Goal: Book appointment/travel/reservation

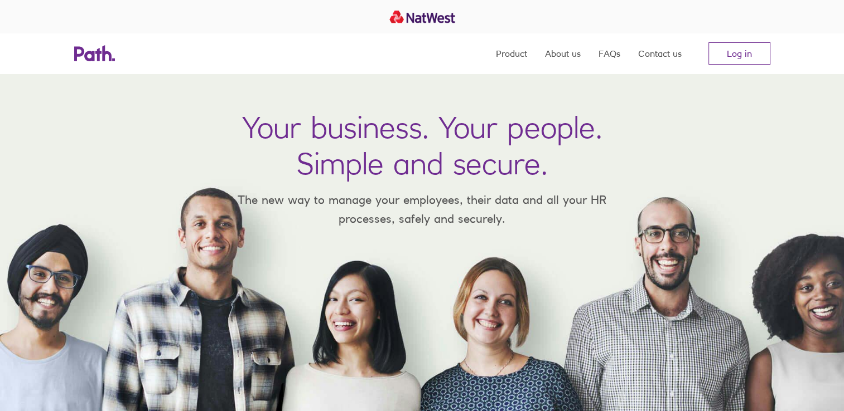
click at [711, 50] on link "Log in" at bounding box center [739, 53] width 62 height 22
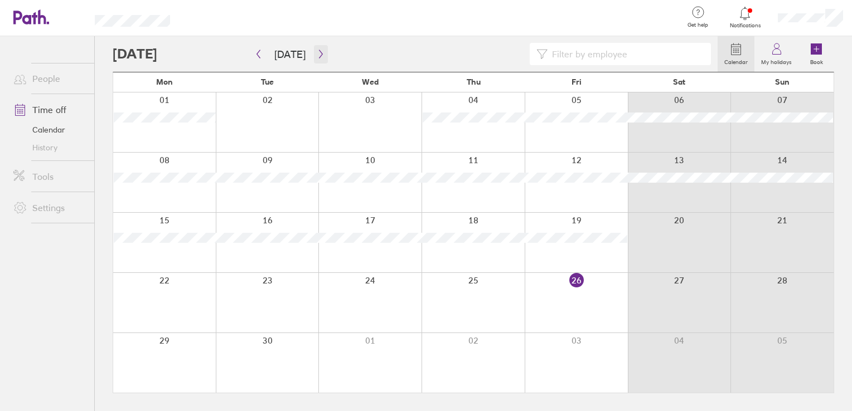
click at [317, 59] on button "button" at bounding box center [321, 54] width 14 height 18
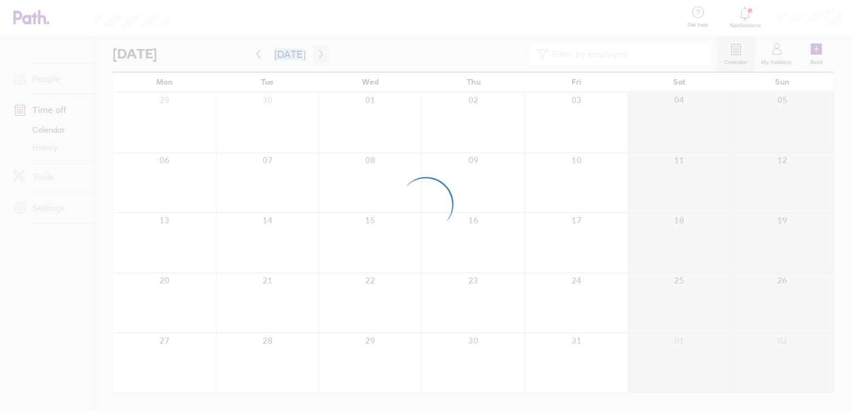
click at [317, 59] on div at bounding box center [426, 205] width 852 height 411
click at [316, 55] on div at bounding box center [426, 205] width 852 height 411
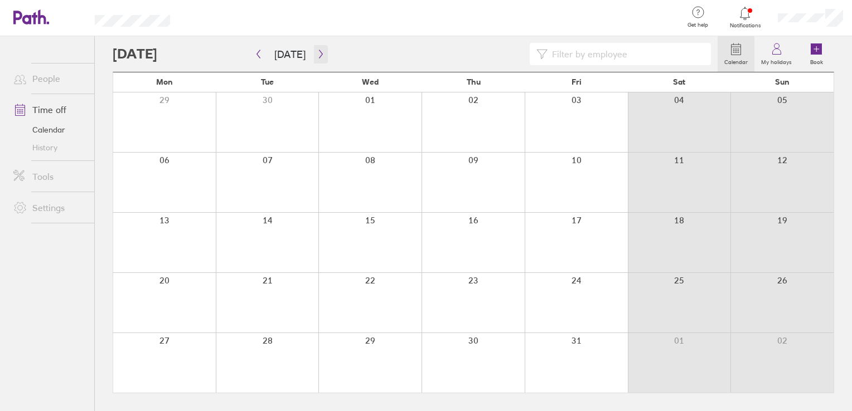
click at [317, 55] on icon "button" at bounding box center [321, 54] width 8 height 9
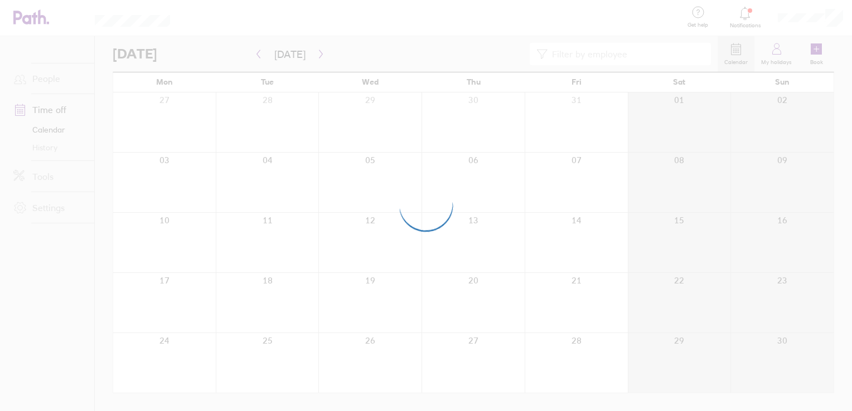
click at [308, 57] on div at bounding box center [426, 205] width 852 height 411
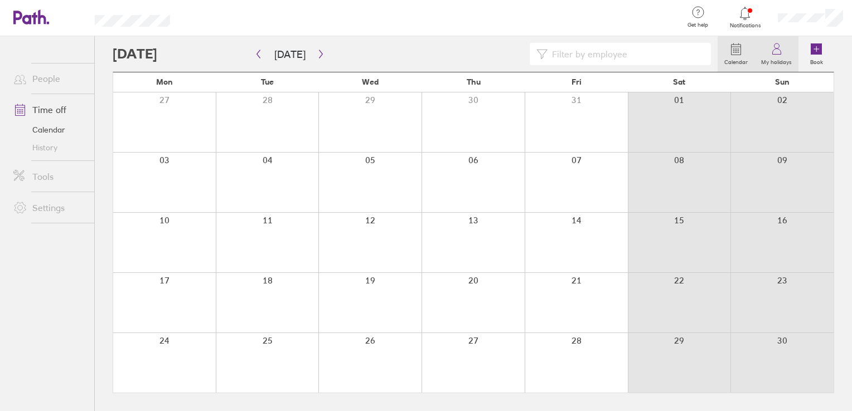
click at [755, 56] on label "My holidays" at bounding box center [776, 61] width 44 height 10
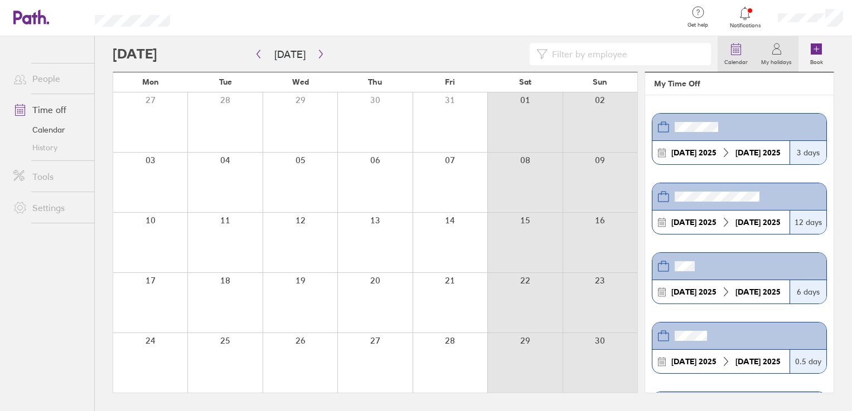
click at [744, 58] on label "Calendar" at bounding box center [736, 61] width 37 height 10
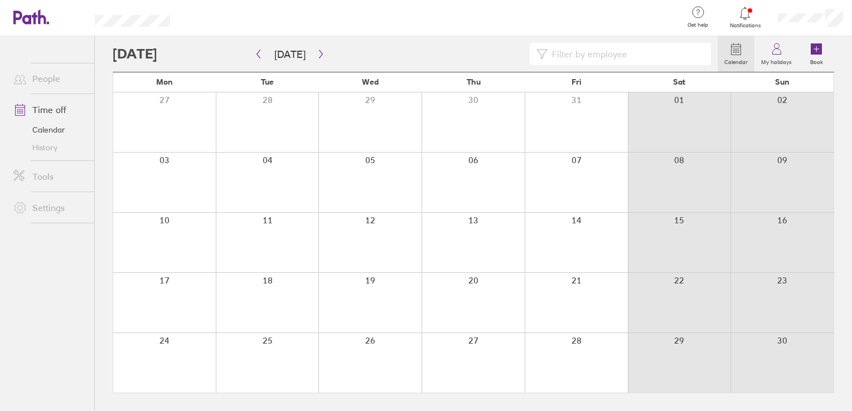
click at [744, 58] on label "Calendar" at bounding box center [736, 61] width 37 height 10
click at [314, 52] on button "button" at bounding box center [321, 54] width 14 height 18
click at [317, 53] on icon "button" at bounding box center [321, 54] width 8 height 9
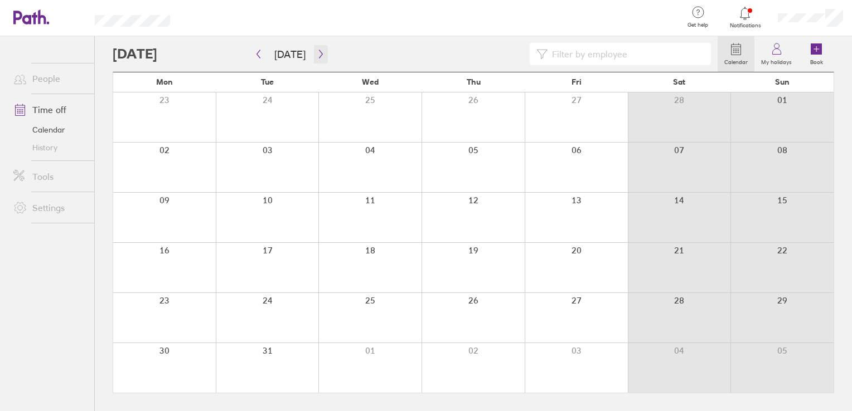
click at [317, 53] on icon "button" at bounding box center [321, 54] width 8 height 9
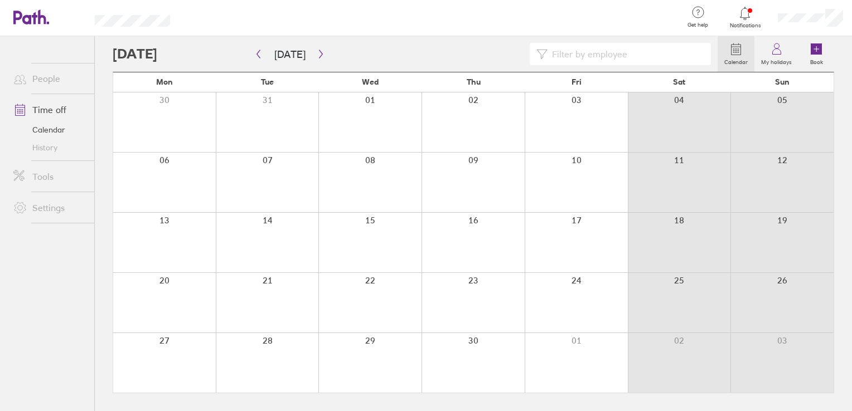
click at [165, 336] on div at bounding box center [164, 363] width 103 height 60
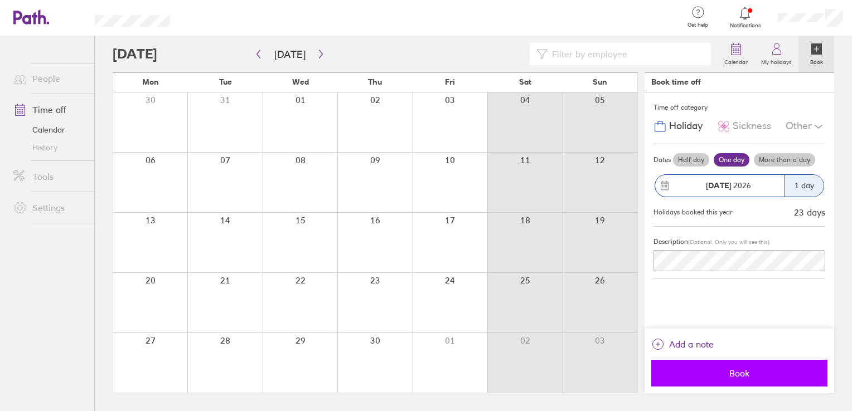
click at [720, 368] on button "Book" at bounding box center [739, 373] width 176 height 27
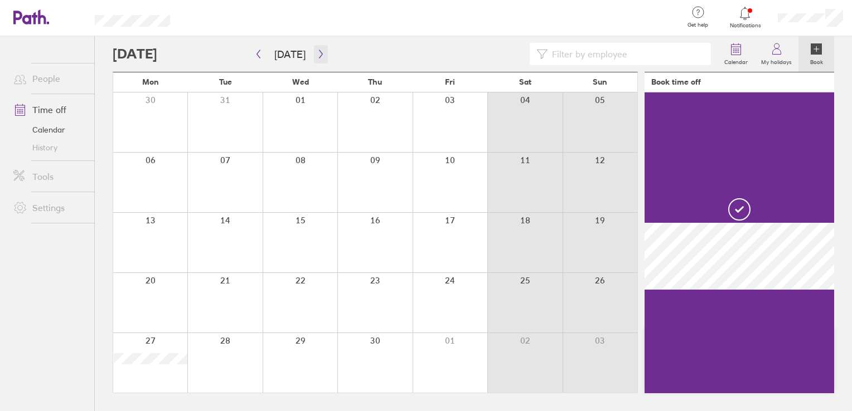
click at [317, 50] on icon "button" at bounding box center [321, 54] width 8 height 9
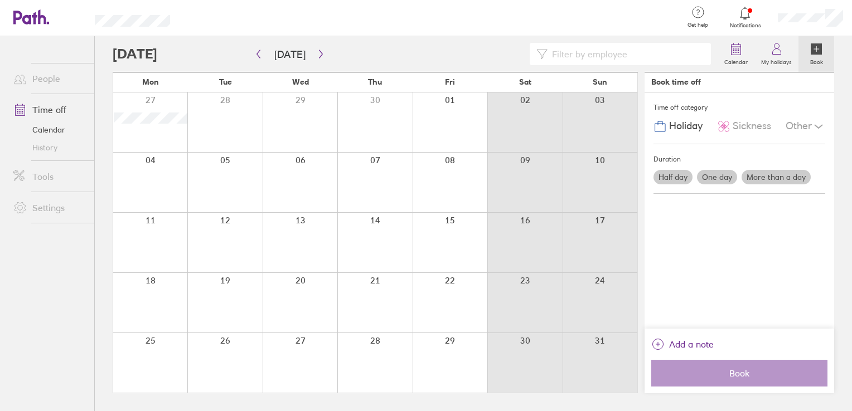
click at [390, 227] on div at bounding box center [374, 243] width 75 height 60
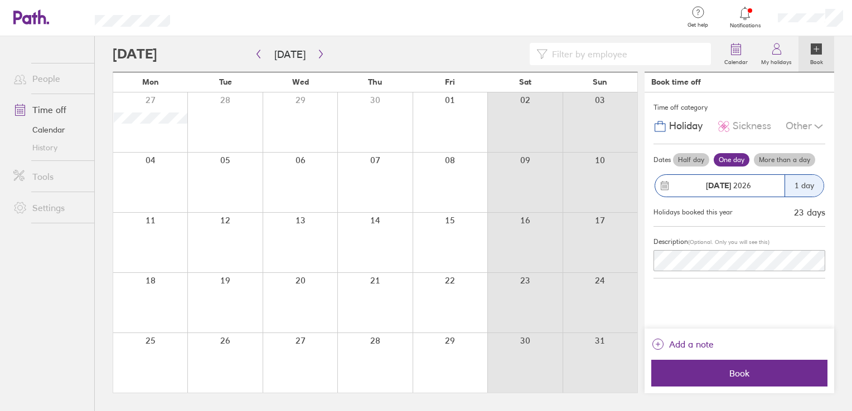
click at [804, 180] on div "1 day" at bounding box center [803, 186] width 39 height 22
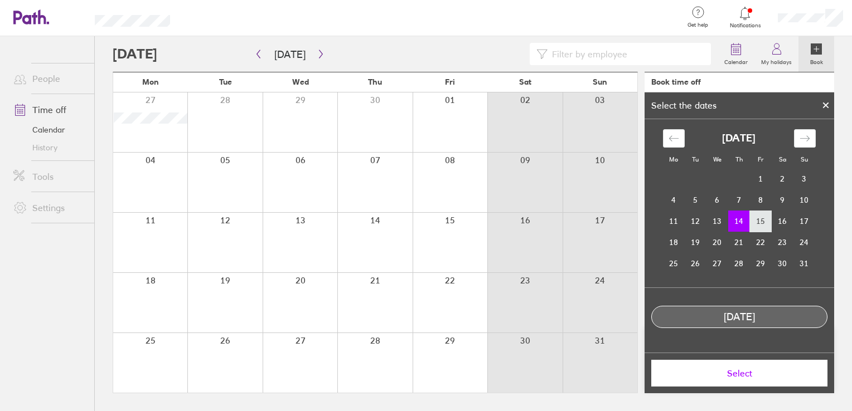
click at [763, 219] on td "15" at bounding box center [761, 221] width 22 height 21
click at [730, 382] on button "Select" at bounding box center [739, 373] width 176 height 27
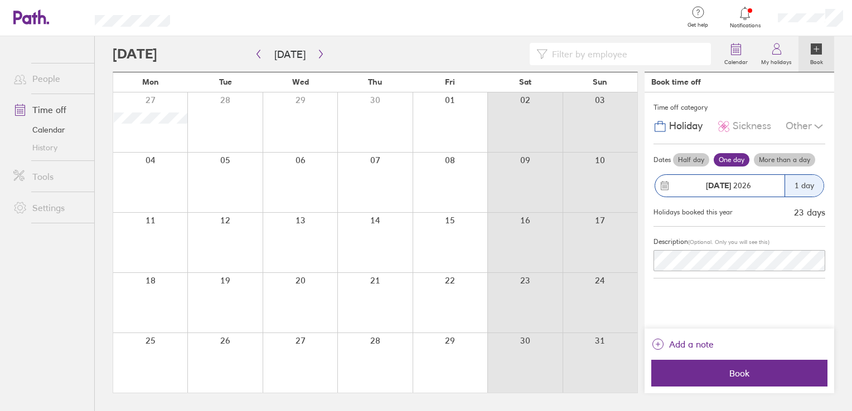
click at [726, 191] on div "[DATE]" at bounding box center [719, 186] width 129 height 22
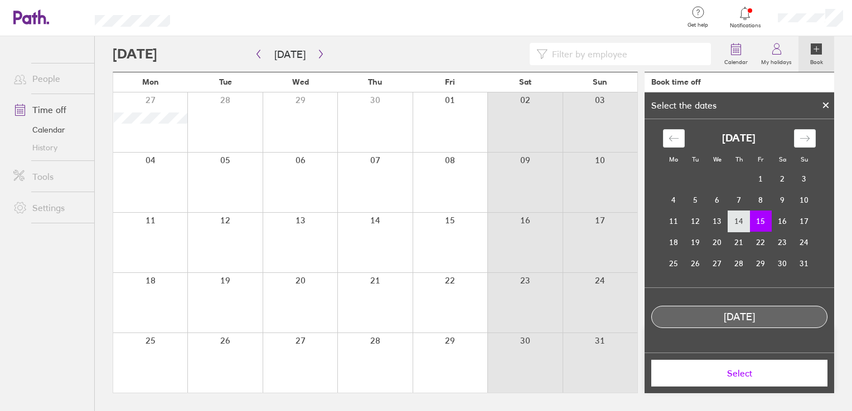
click at [742, 220] on td "14" at bounding box center [739, 221] width 22 height 21
click at [827, 106] on icon at bounding box center [826, 105] width 8 height 7
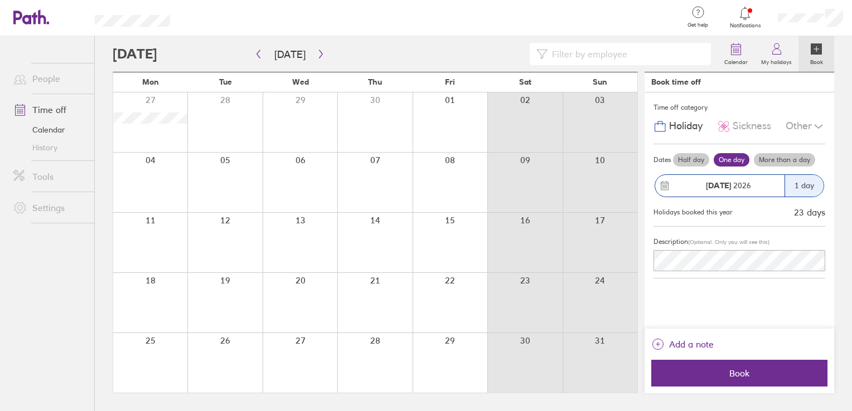
click at [808, 187] on div "1 day" at bounding box center [803, 186] width 39 height 22
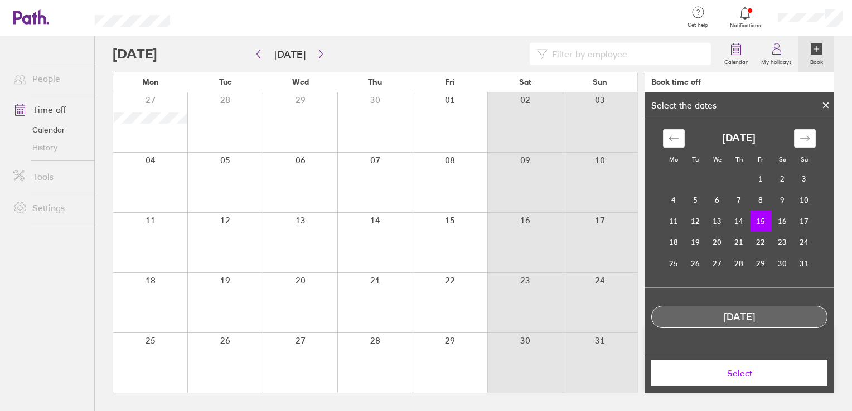
click at [738, 327] on div "[DATE]" at bounding box center [739, 317] width 176 height 22
click at [744, 320] on div "[DATE]" at bounding box center [739, 318] width 175 height 12
click at [756, 375] on span "Select" at bounding box center [739, 374] width 161 height 10
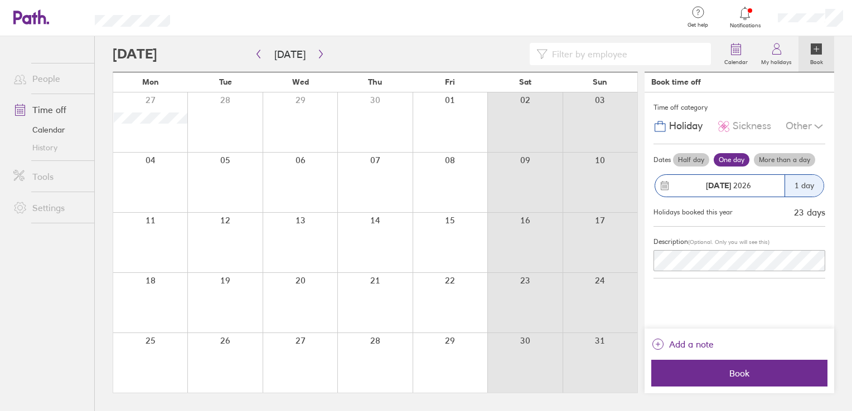
click at [796, 185] on div "1 day" at bounding box center [803, 186] width 39 height 22
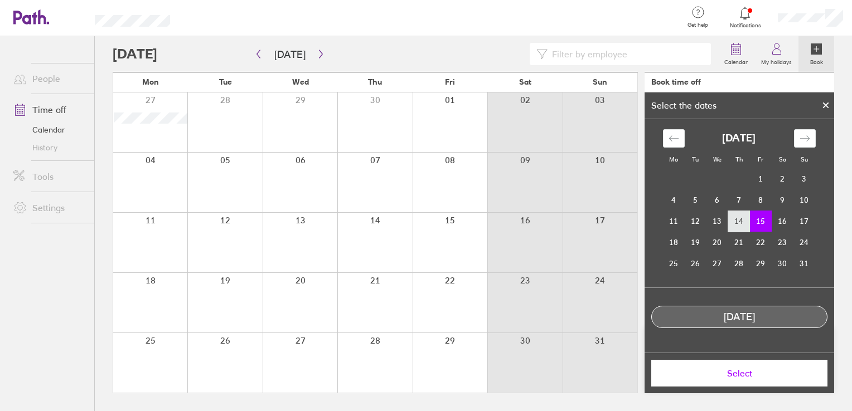
click at [743, 224] on td "14" at bounding box center [739, 221] width 22 height 21
click at [751, 387] on button "Select" at bounding box center [739, 373] width 176 height 27
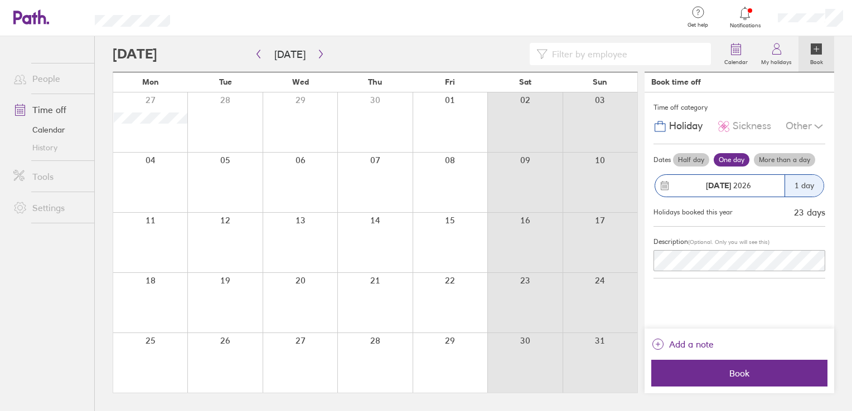
click at [661, 186] on icon at bounding box center [664, 186] width 7 height 8
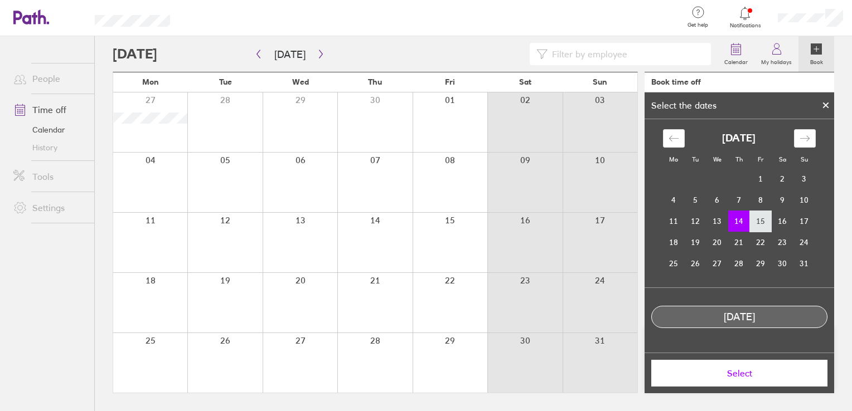
click at [768, 220] on td "15" at bounding box center [761, 221] width 22 height 21
click at [741, 217] on td "14" at bounding box center [739, 221] width 22 height 21
click at [754, 219] on td "15" at bounding box center [761, 221] width 22 height 21
click at [731, 314] on div "[DATE]" at bounding box center [739, 318] width 175 height 12
click at [739, 223] on td "14" at bounding box center [739, 221] width 22 height 21
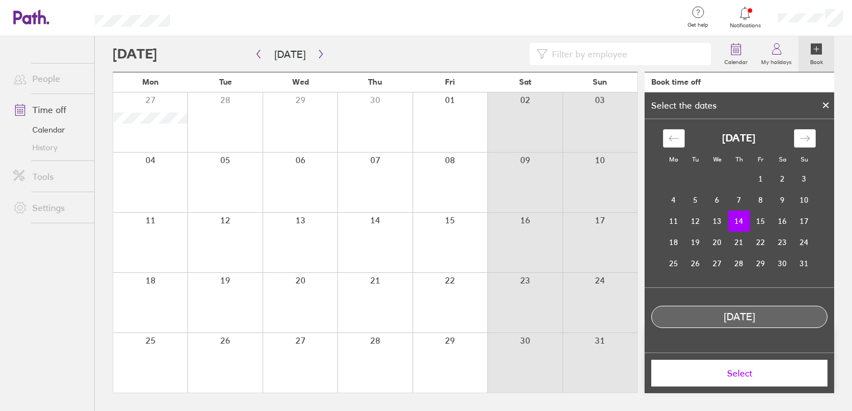
click at [731, 370] on span "Select" at bounding box center [739, 374] width 161 height 10
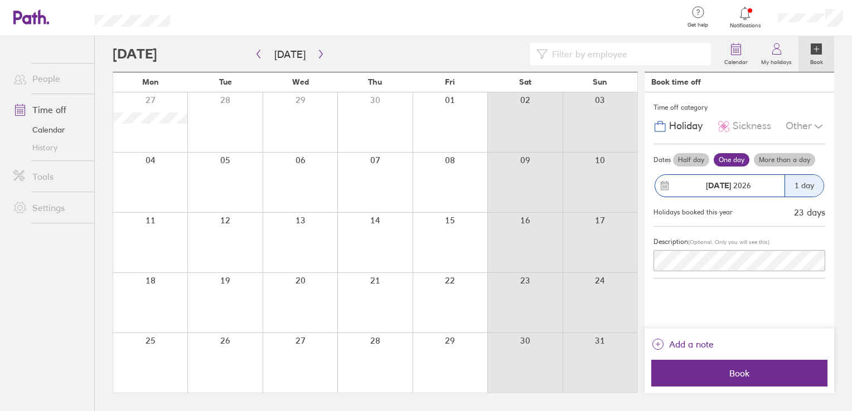
click at [782, 158] on label "More than a day" at bounding box center [784, 159] width 61 height 13
click at [0, 0] on input "More than a day" at bounding box center [0, 0] width 0 height 0
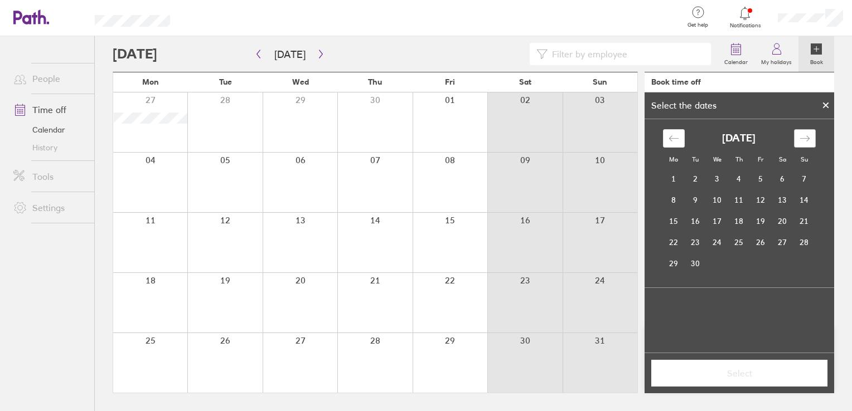
click at [802, 138] on icon "Move forward to switch to the next month." at bounding box center [804, 138] width 11 height 11
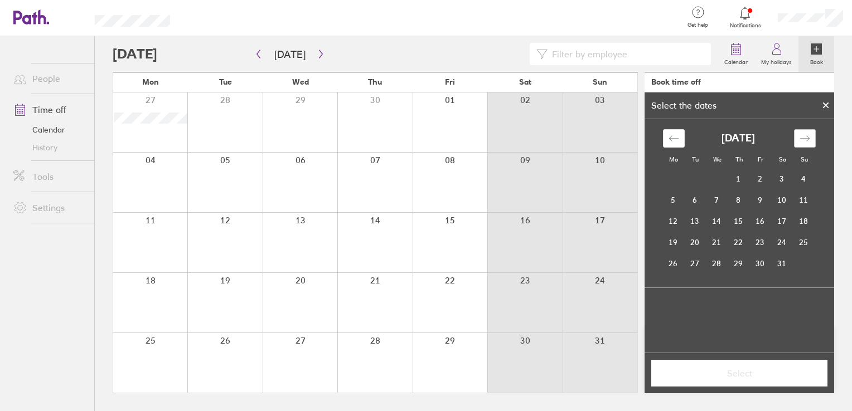
click at [802, 138] on icon "Move forward to switch to the next month." at bounding box center [804, 138] width 11 height 11
click at [796, 137] on div "Move forward to switch to the next month." at bounding box center [805, 138] width 22 height 18
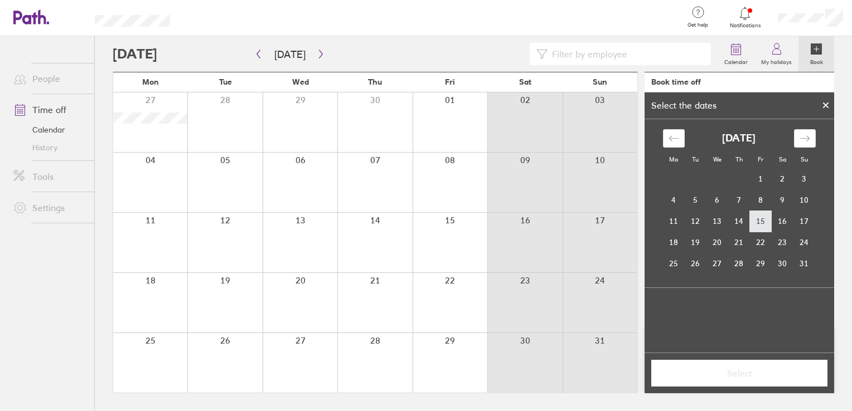
click at [754, 227] on td "15" at bounding box center [761, 221] width 22 height 21
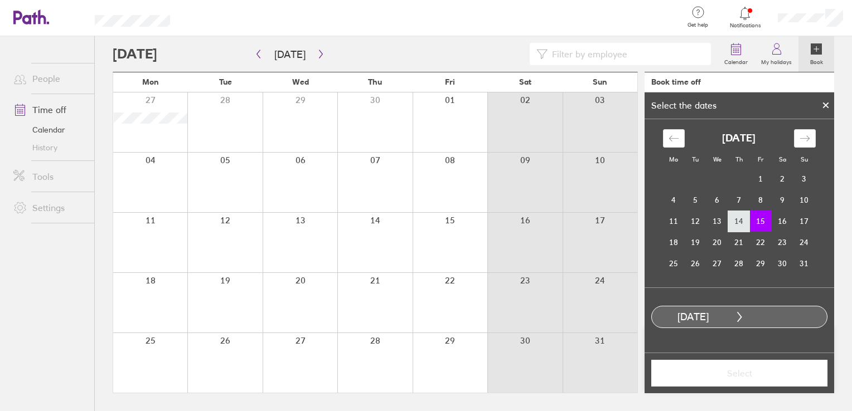
click at [736, 226] on td "14" at bounding box center [739, 221] width 22 height 21
click at [755, 224] on td "15" at bounding box center [761, 221] width 22 height 21
click at [735, 374] on span "Select" at bounding box center [739, 374] width 161 height 10
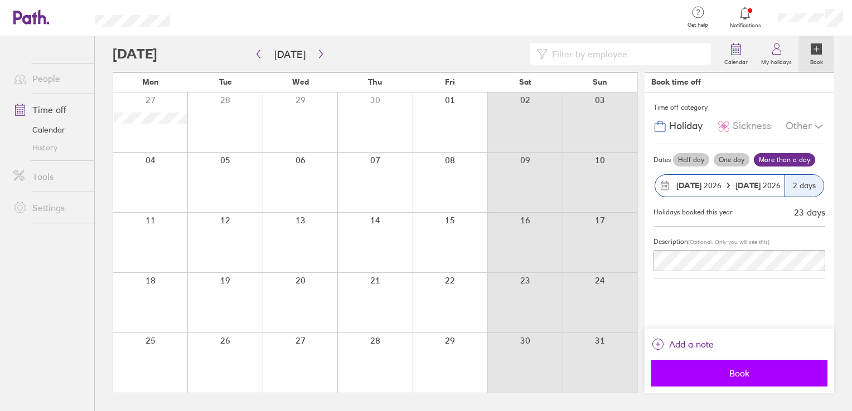
click at [733, 365] on button "Book" at bounding box center [739, 373] width 176 height 27
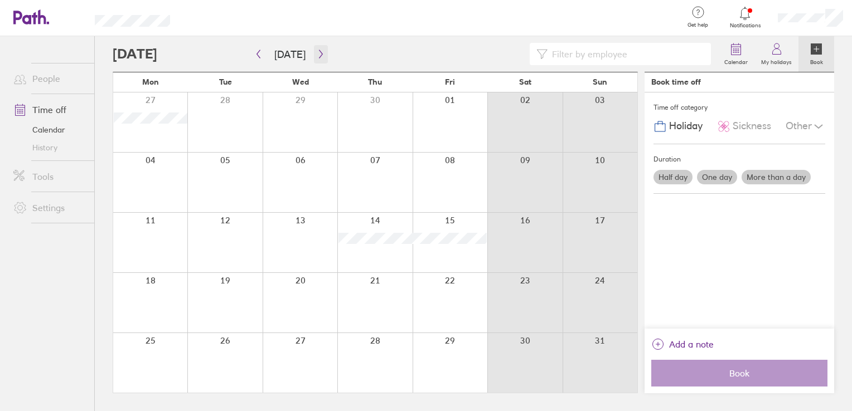
click at [317, 51] on icon "button" at bounding box center [321, 54] width 8 height 9
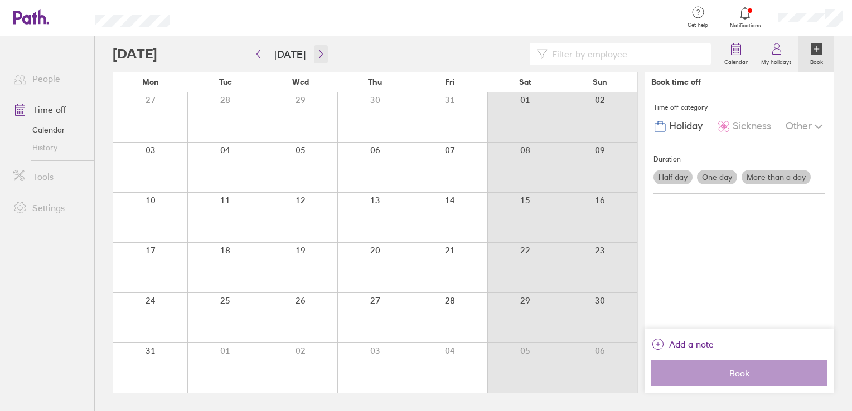
click at [317, 51] on icon "button" at bounding box center [321, 54] width 8 height 9
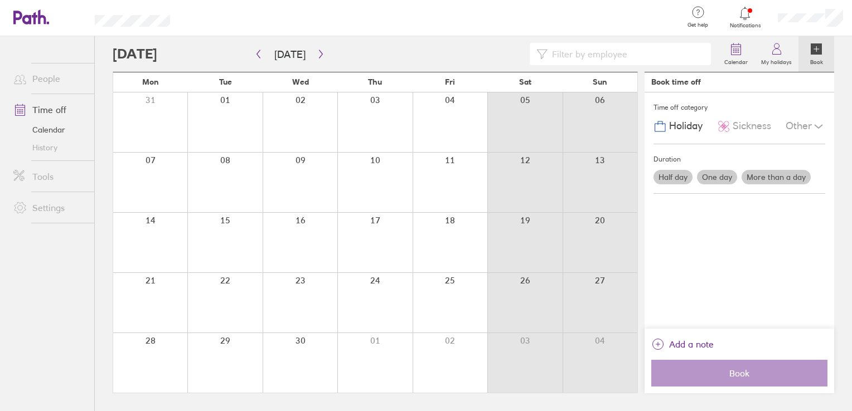
click at [156, 221] on div at bounding box center [150, 243] width 74 height 60
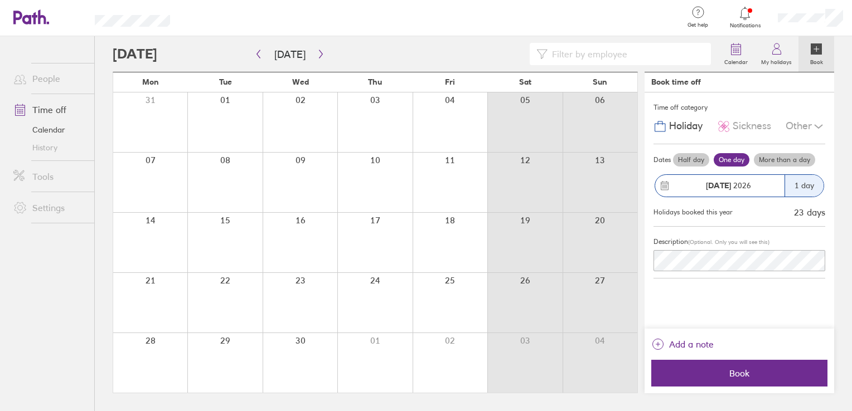
click at [774, 161] on label "More than a day" at bounding box center [784, 159] width 61 height 13
click at [0, 0] on input "More than a day" at bounding box center [0, 0] width 0 height 0
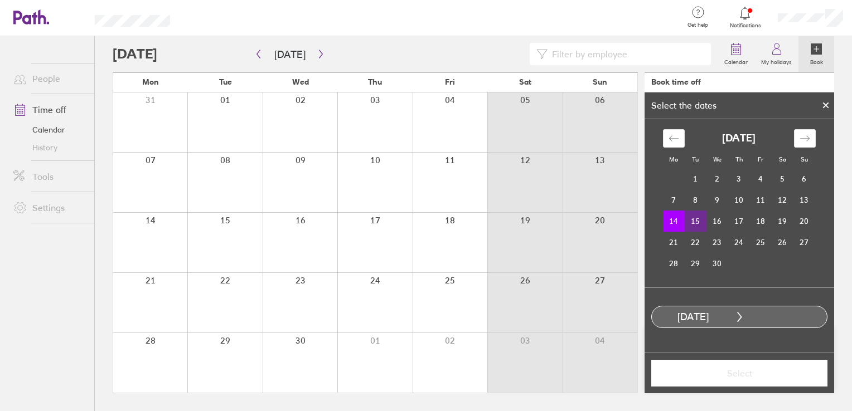
click at [698, 216] on td "15" at bounding box center [696, 221] width 22 height 21
click at [744, 372] on span "Select" at bounding box center [739, 374] width 161 height 10
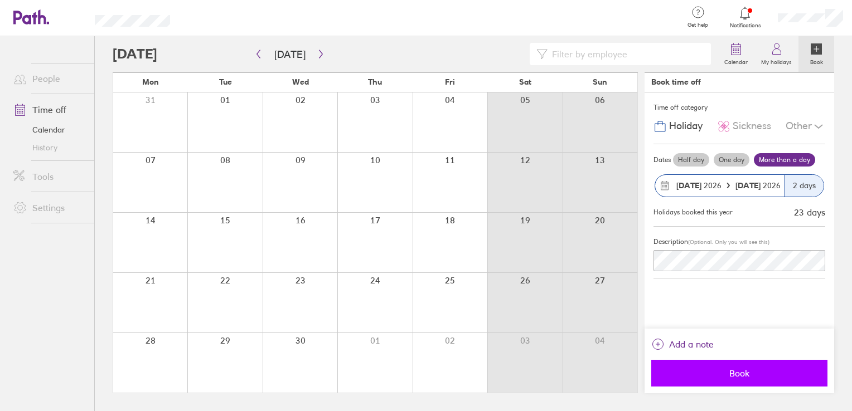
click at [736, 374] on span "Book" at bounding box center [739, 374] width 161 height 10
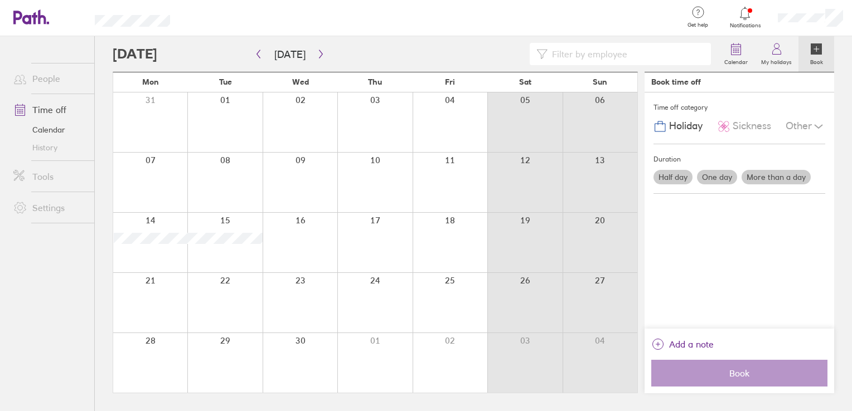
click at [802, 12] on div at bounding box center [810, 18] width 83 height 36
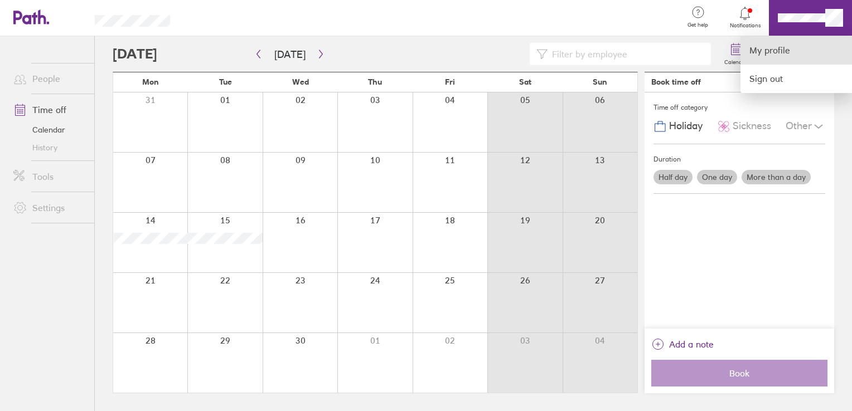
click at [778, 52] on link "My profile" at bounding box center [796, 50] width 112 height 28
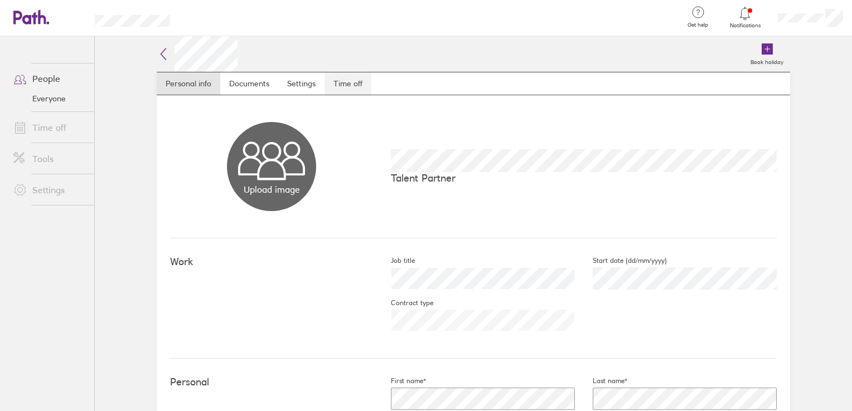
click at [346, 88] on link "Time off" at bounding box center [347, 83] width 47 height 22
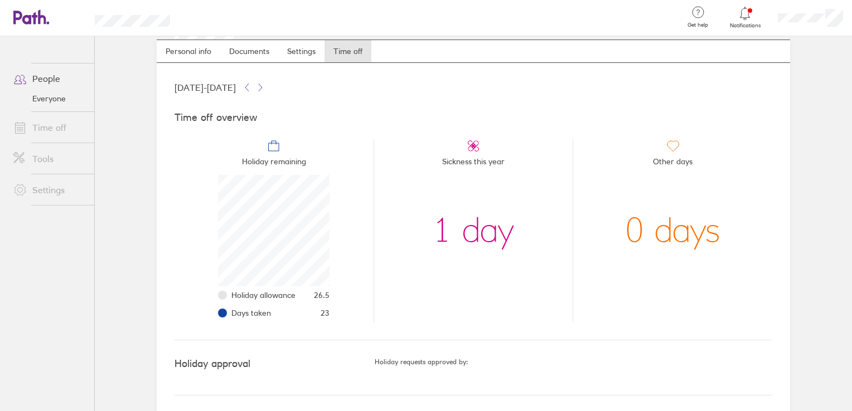
scroll to position [33, 0]
click at [267, 90] on button at bounding box center [260, 86] width 13 height 13
